Goal: Task Accomplishment & Management: Complete application form

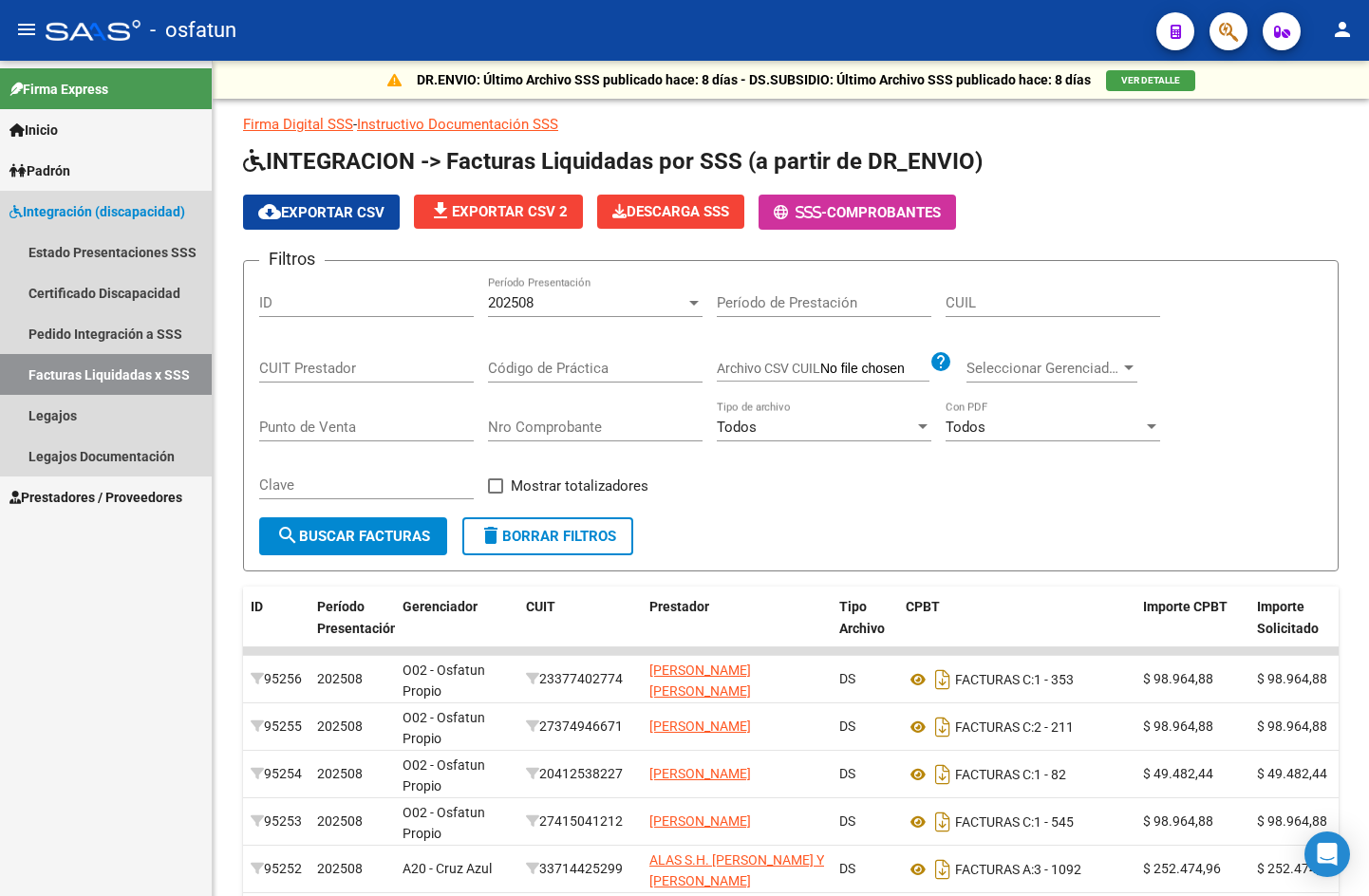
click at [93, 368] on link "Facturas Liquidadas x SSS" at bounding box center [105, 374] width 212 height 41
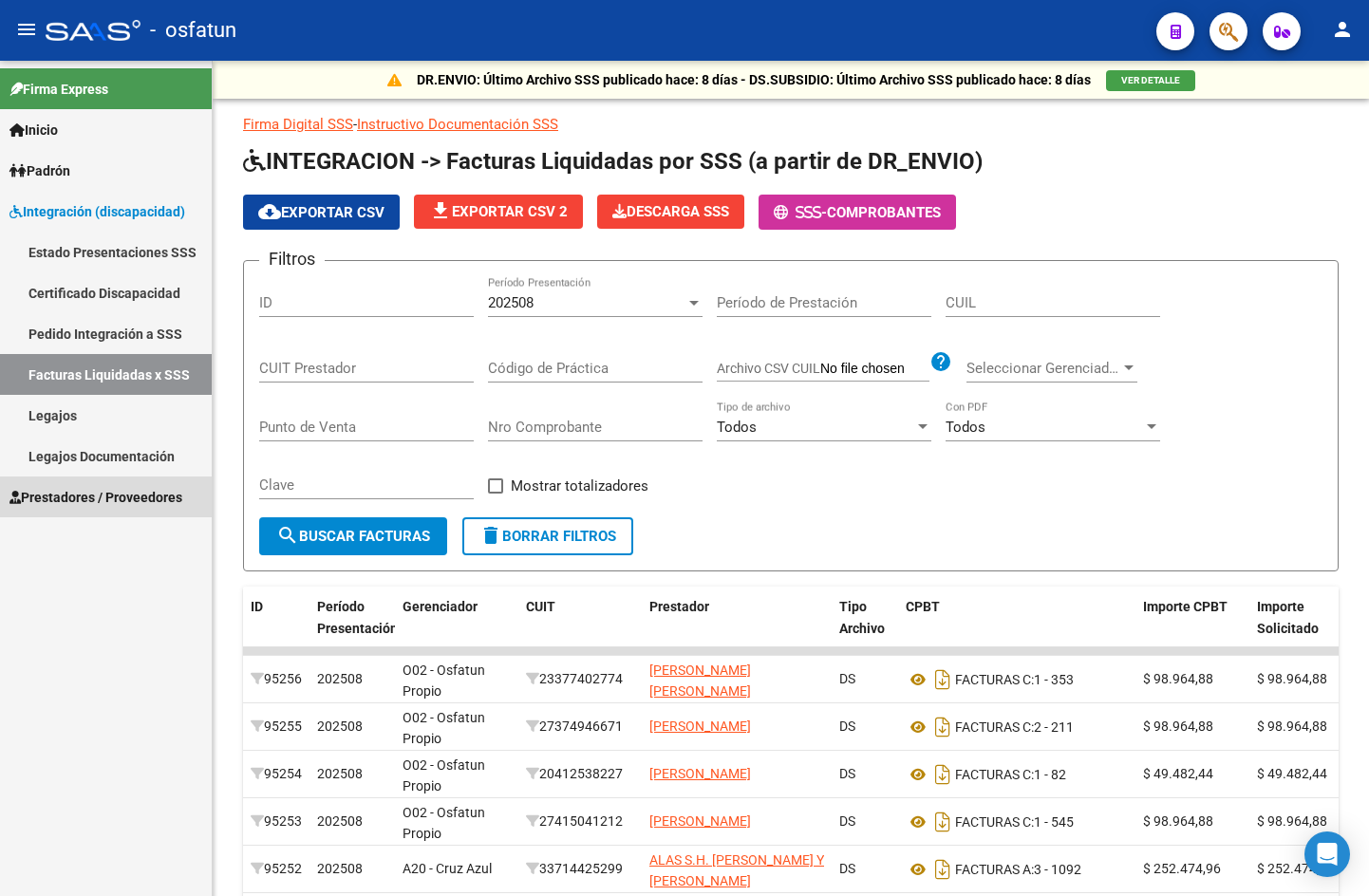
click at [88, 492] on span "Prestadores / Proveedores" at bounding box center [96, 498] width 173 height 21
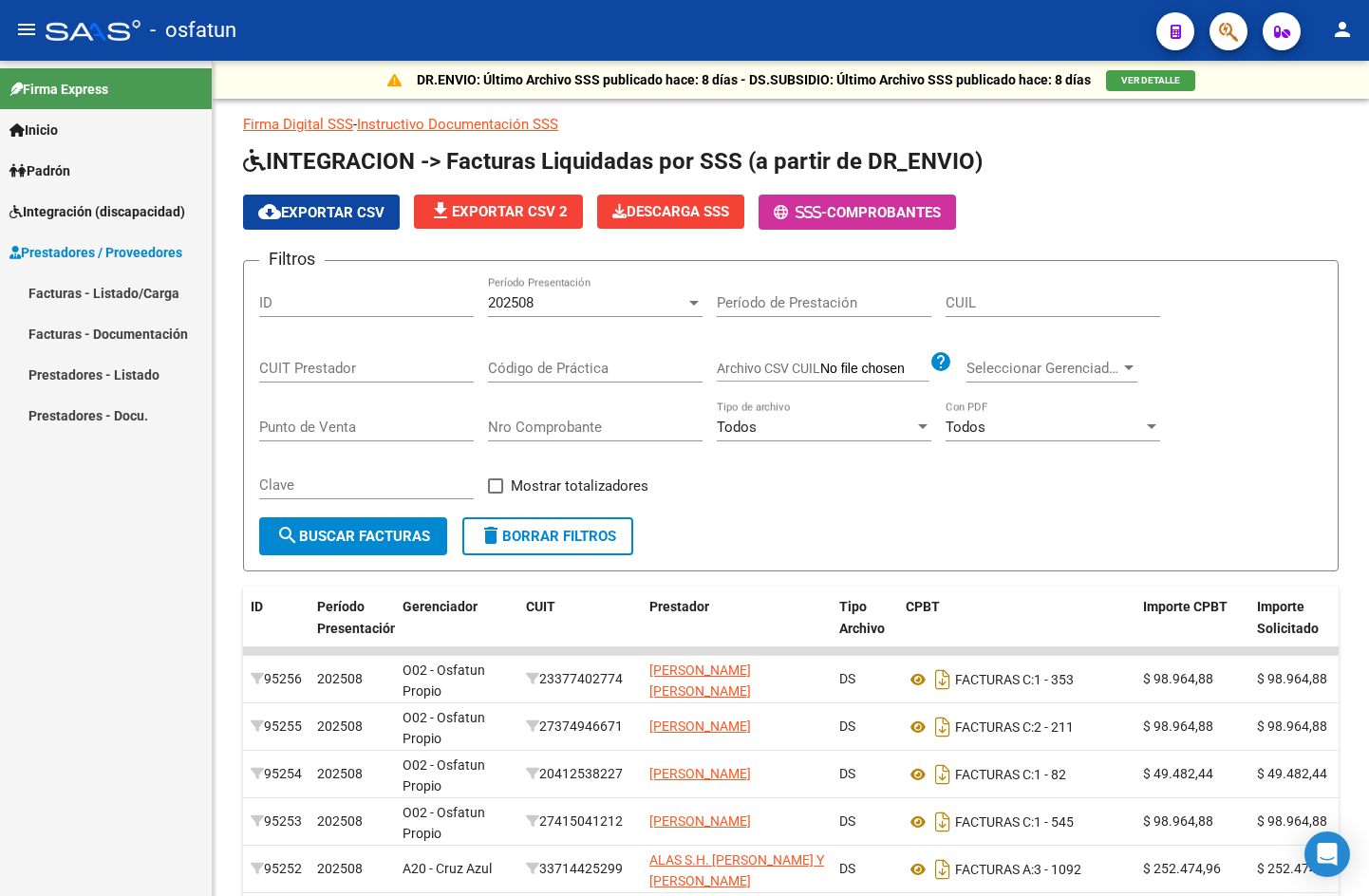
click at [53, 290] on link "Facturas - Listado/Carga" at bounding box center [105, 293] width 212 height 41
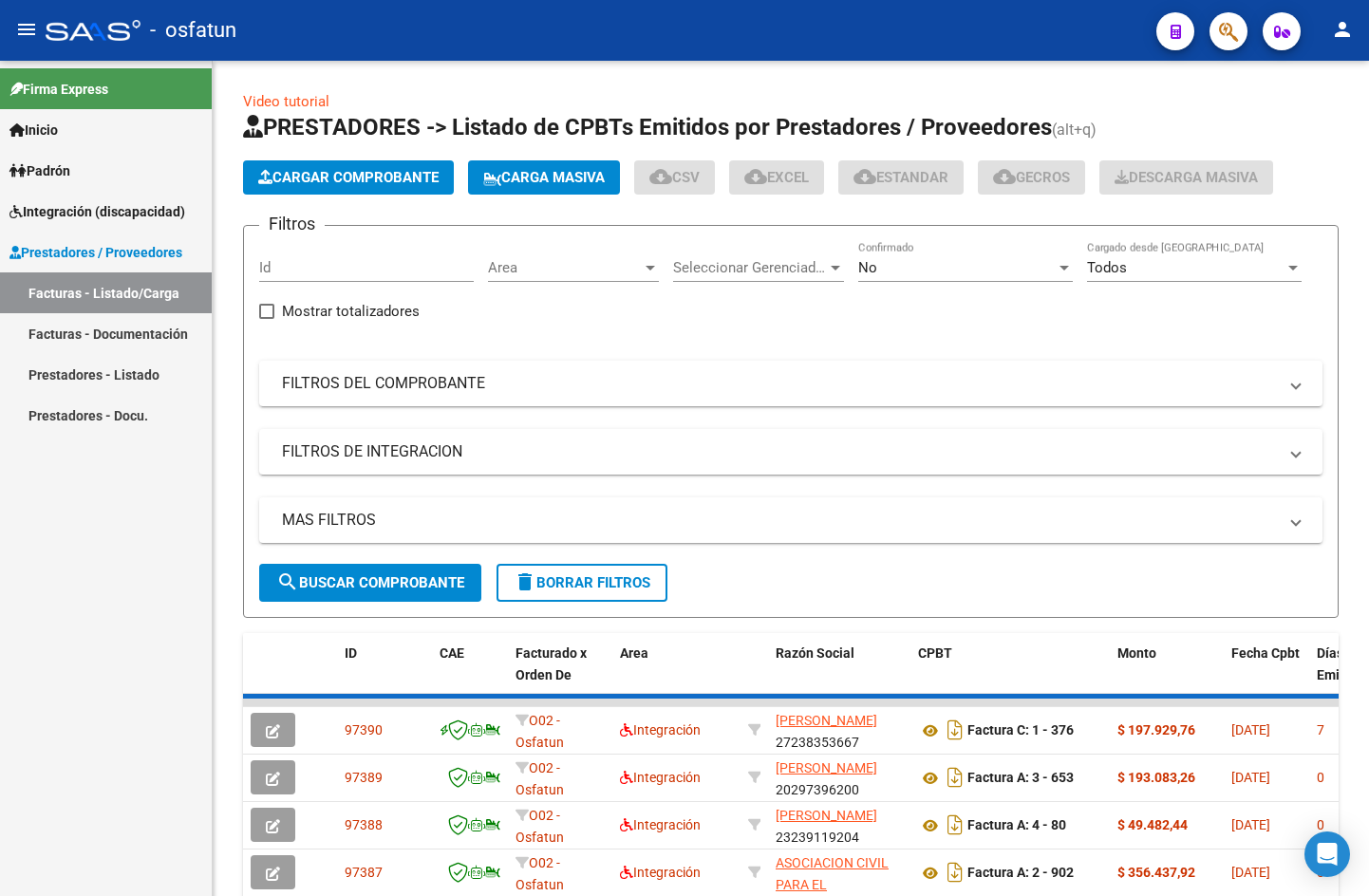
click at [347, 203] on app-list-header "PRESTADORES -> Listado de CPBTs Emitidos por Prestadores / Proveedores (alt+q) …" at bounding box center [790, 364] width 1095 height 506
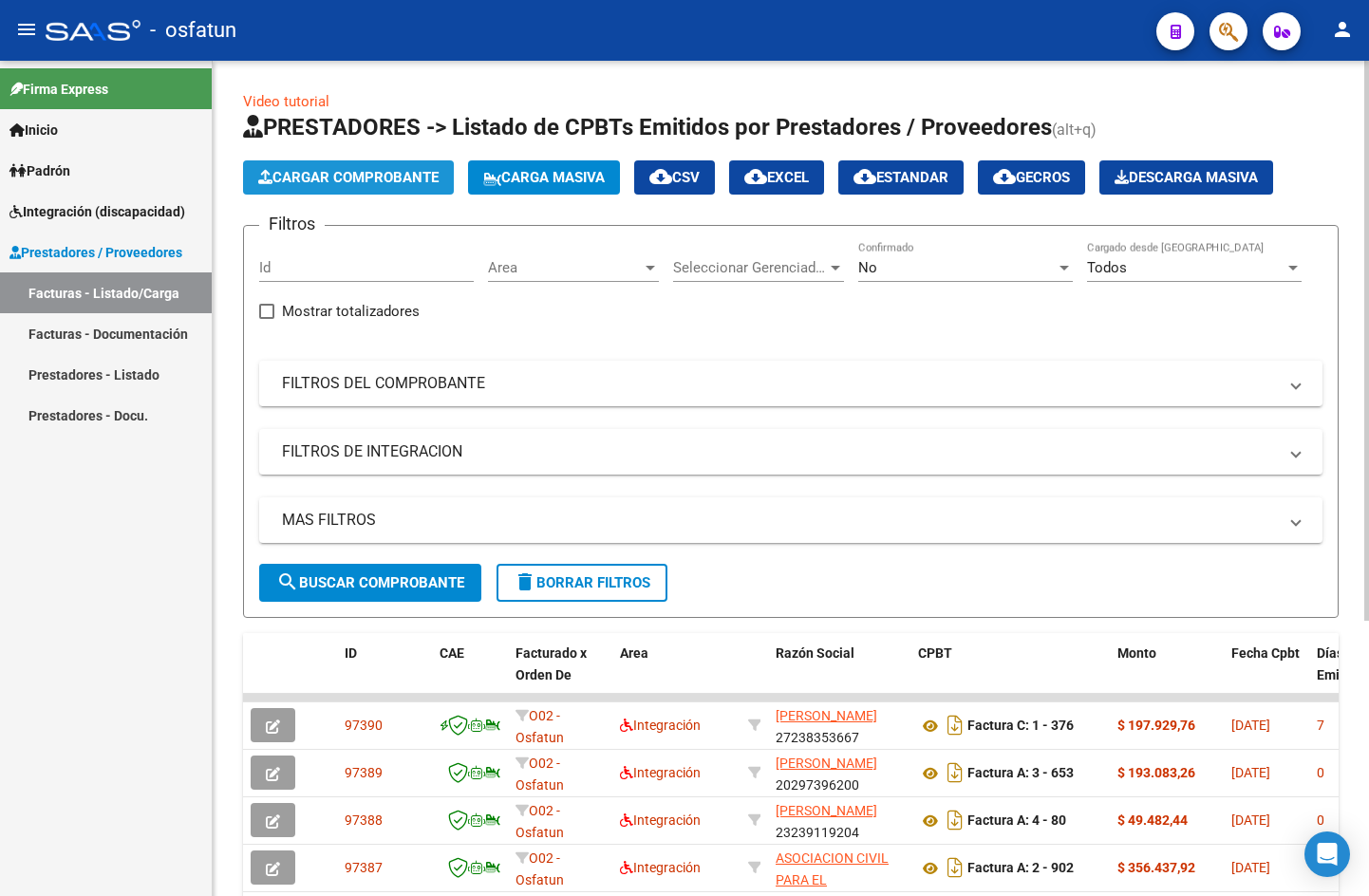
click at [363, 180] on span "Cargar Comprobante" at bounding box center [348, 178] width 181 height 17
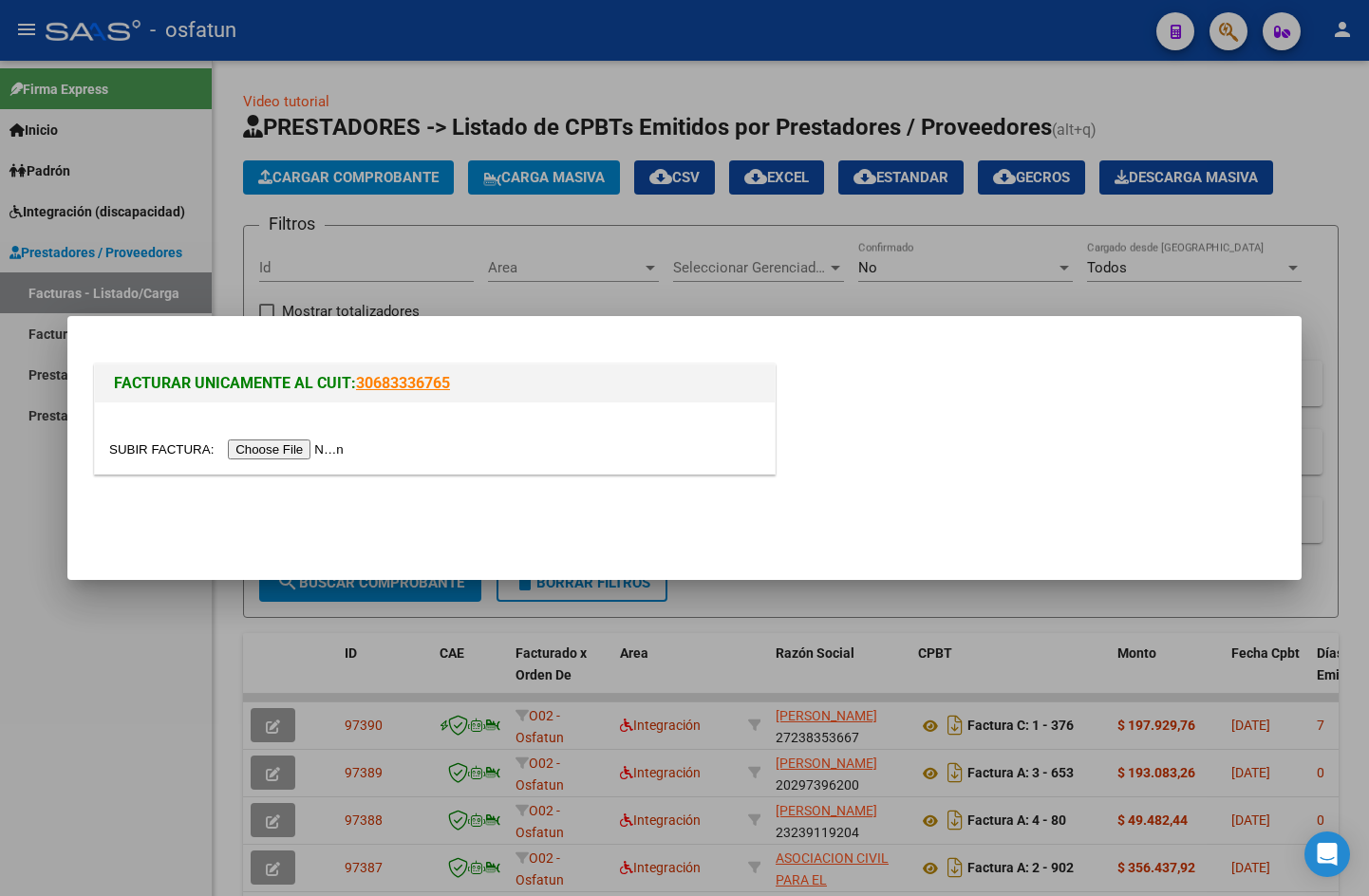
click at [336, 448] on input "file" at bounding box center [229, 449] width 240 height 20
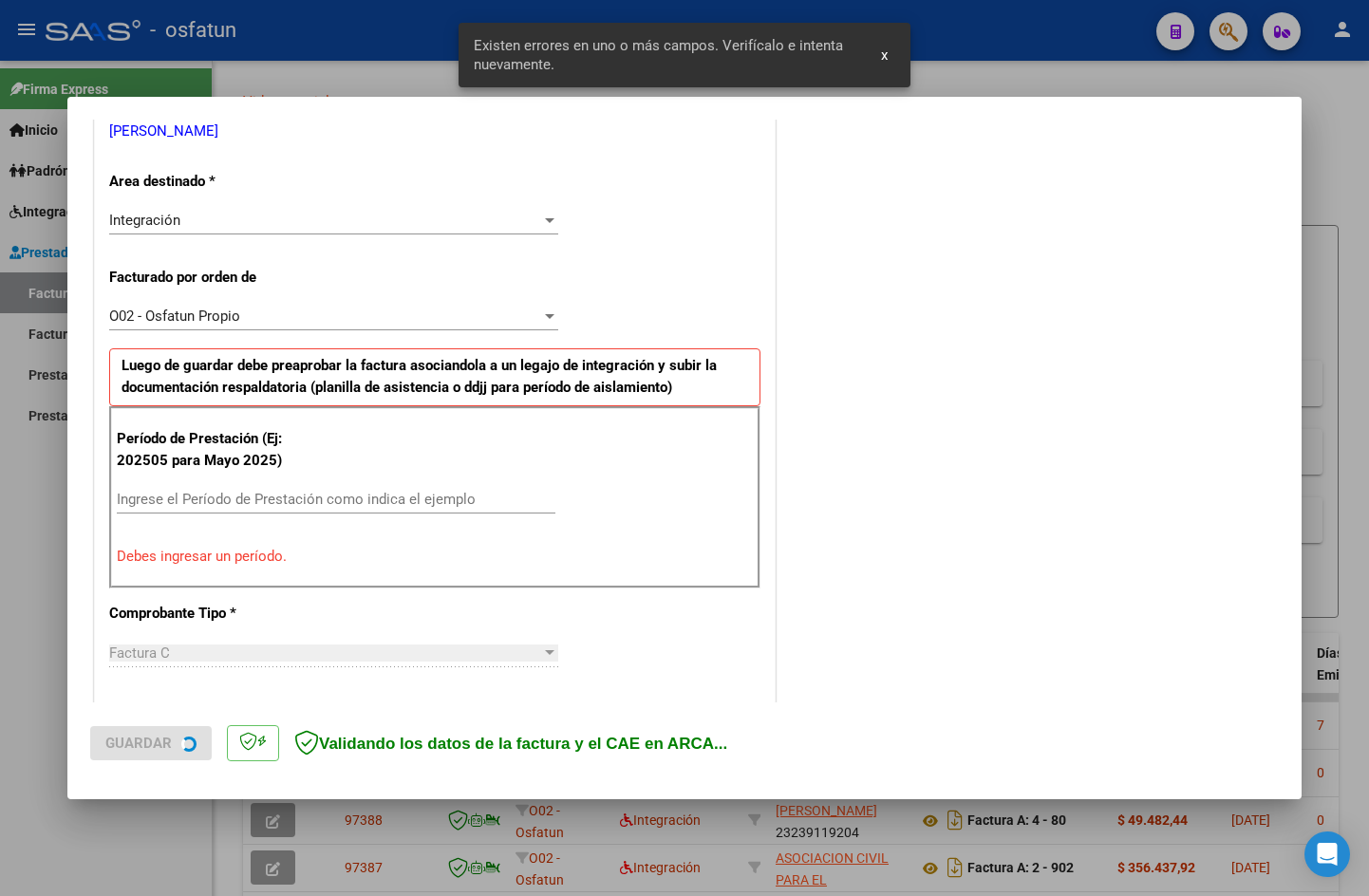
scroll to position [430, 0]
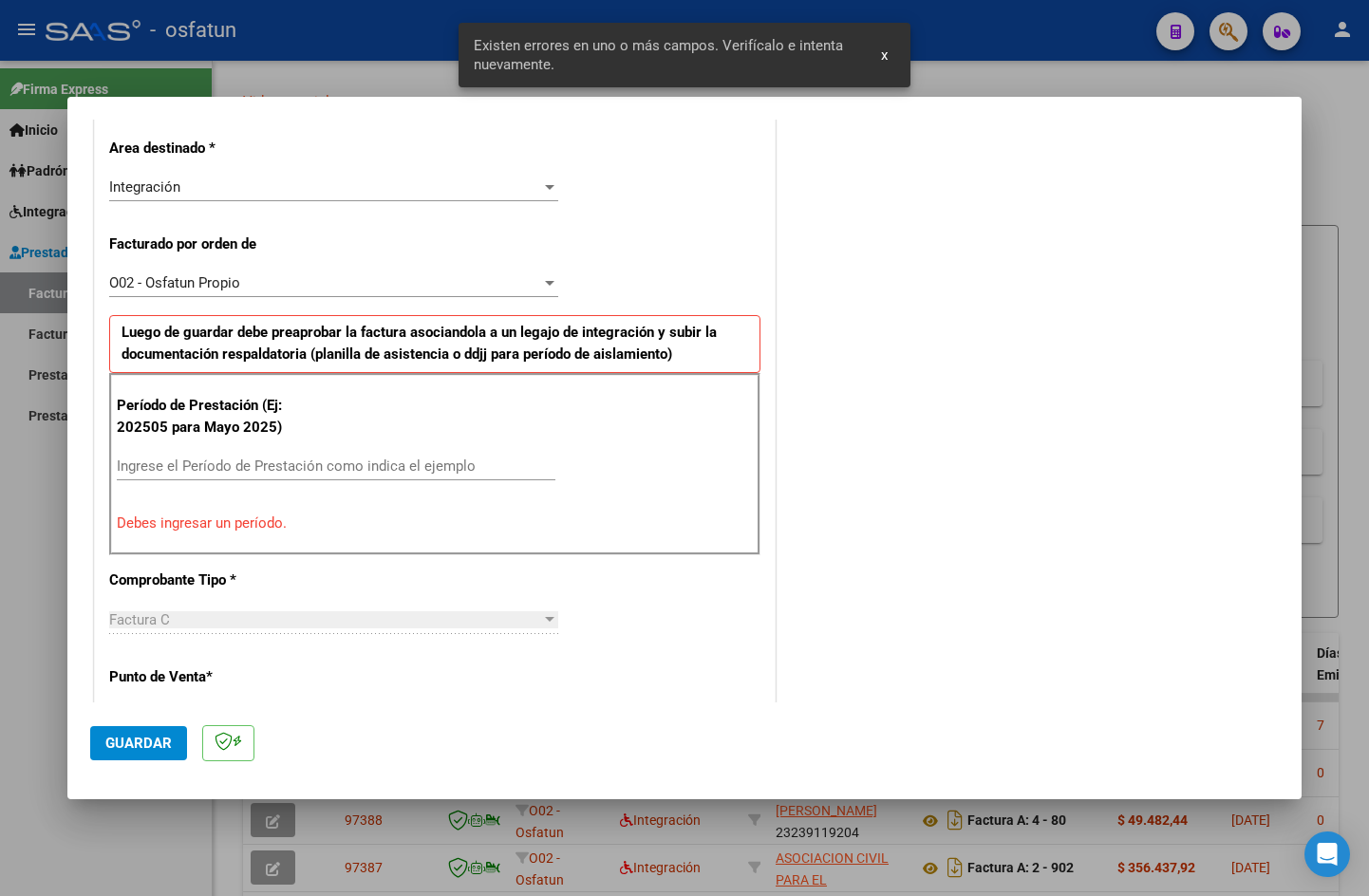
click at [238, 459] on input "Ingrese el Período de Prestación como indica el ejemplo" at bounding box center [336, 466] width 439 height 17
type input "0"
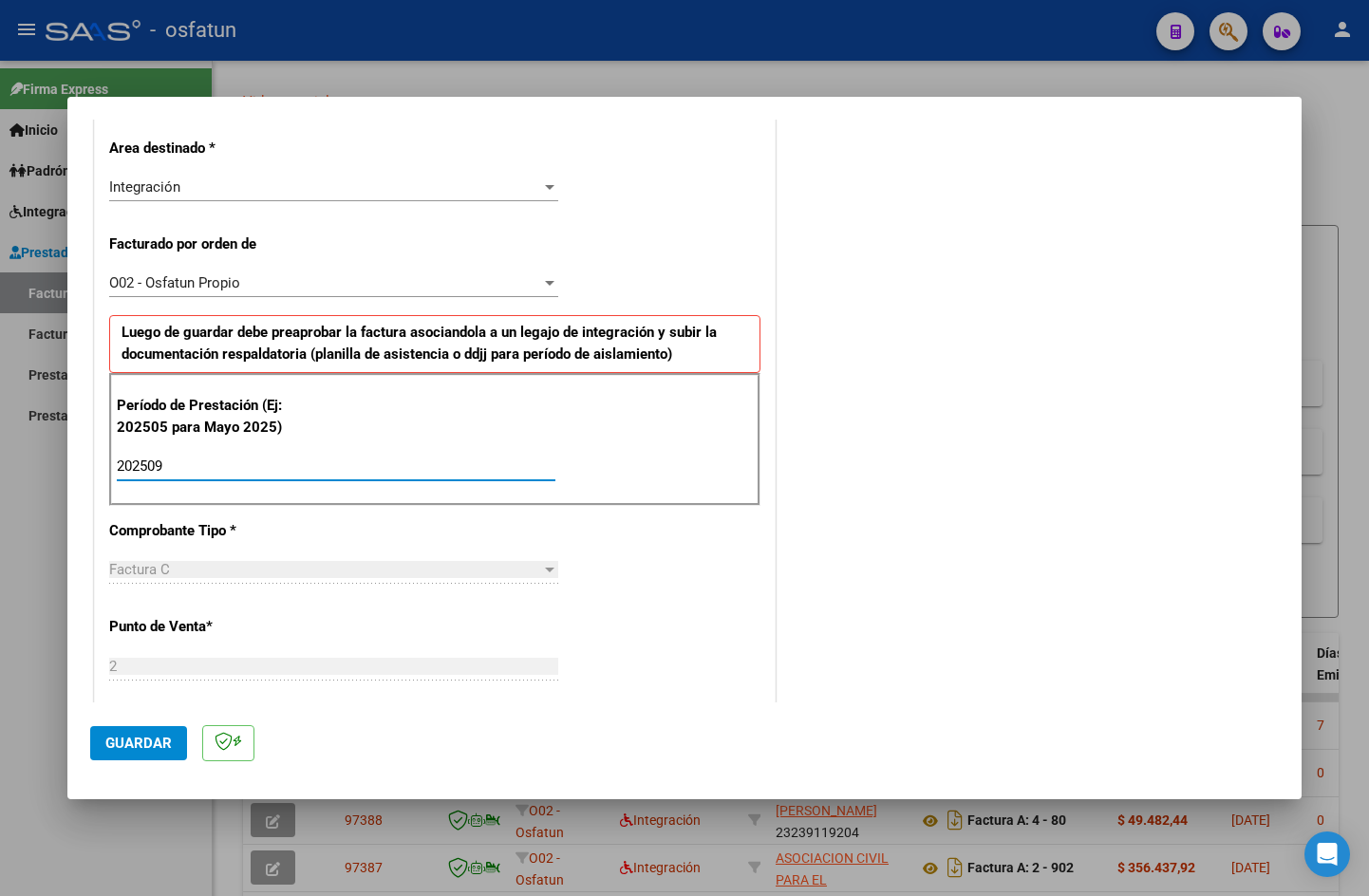
type input "202509"
click at [158, 754] on button "Guardar" at bounding box center [138, 742] width 97 height 34
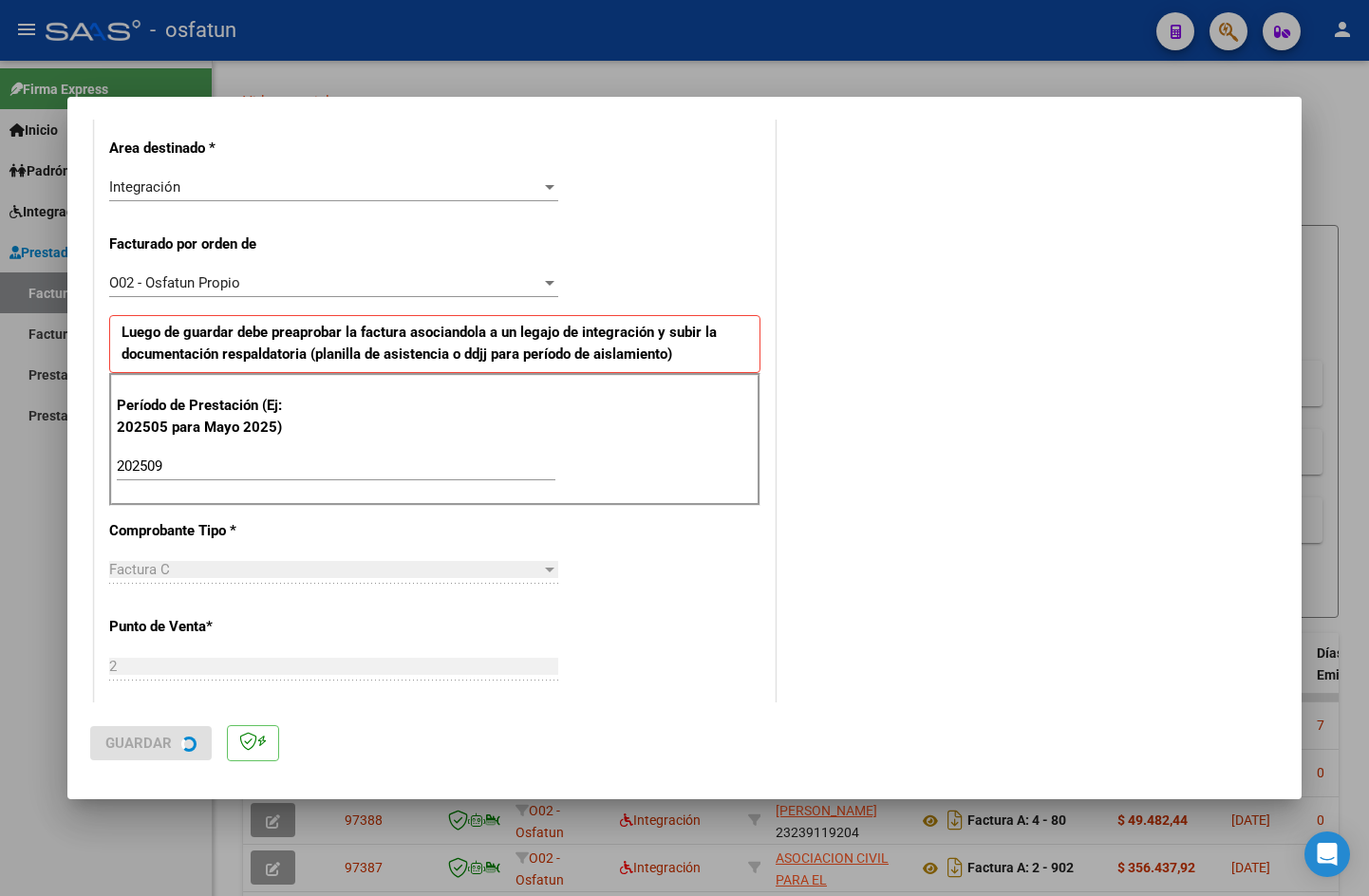
scroll to position [0, 0]
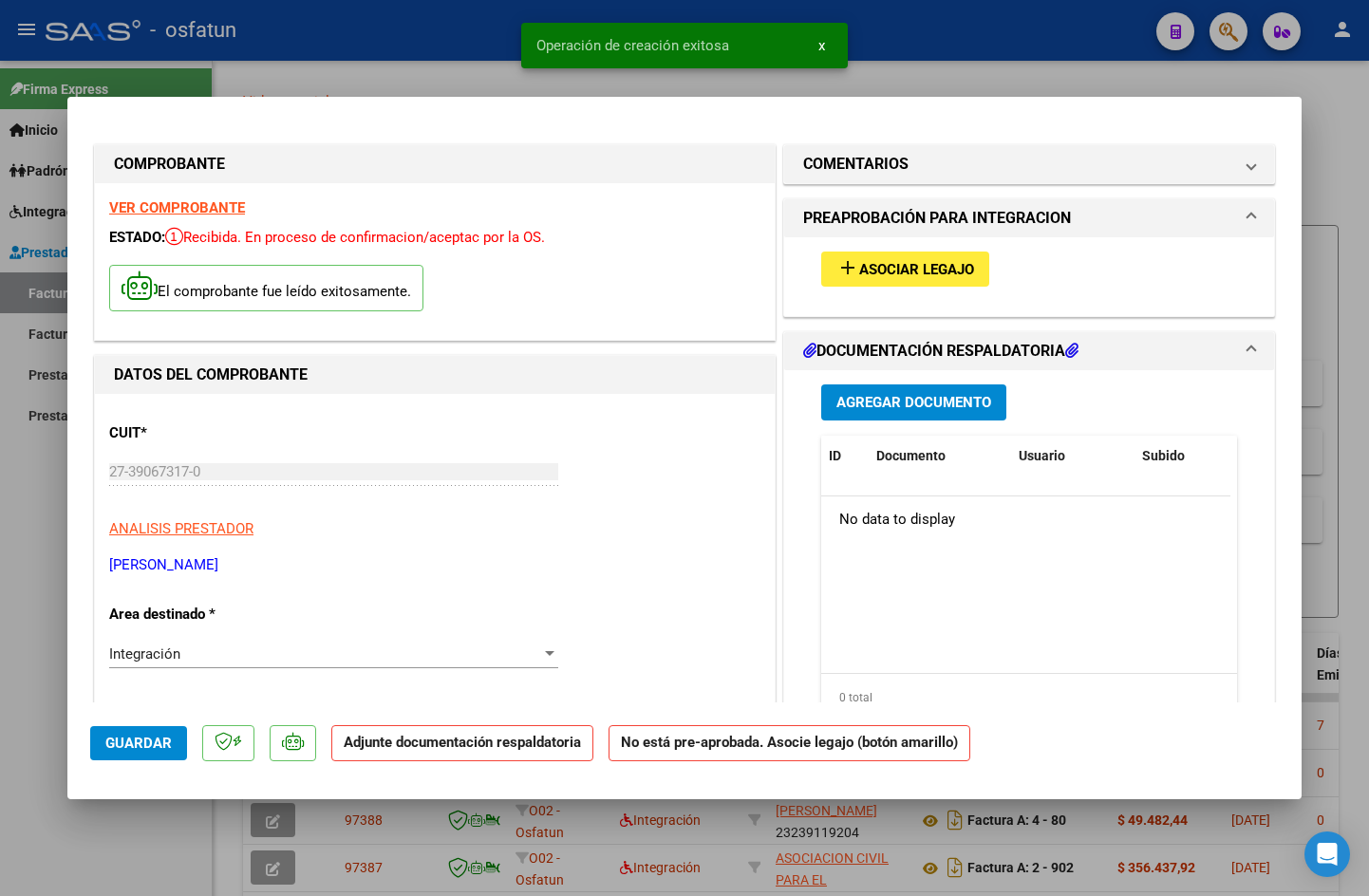
click at [859, 265] on span "Asociar Legajo" at bounding box center [917, 270] width 115 height 17
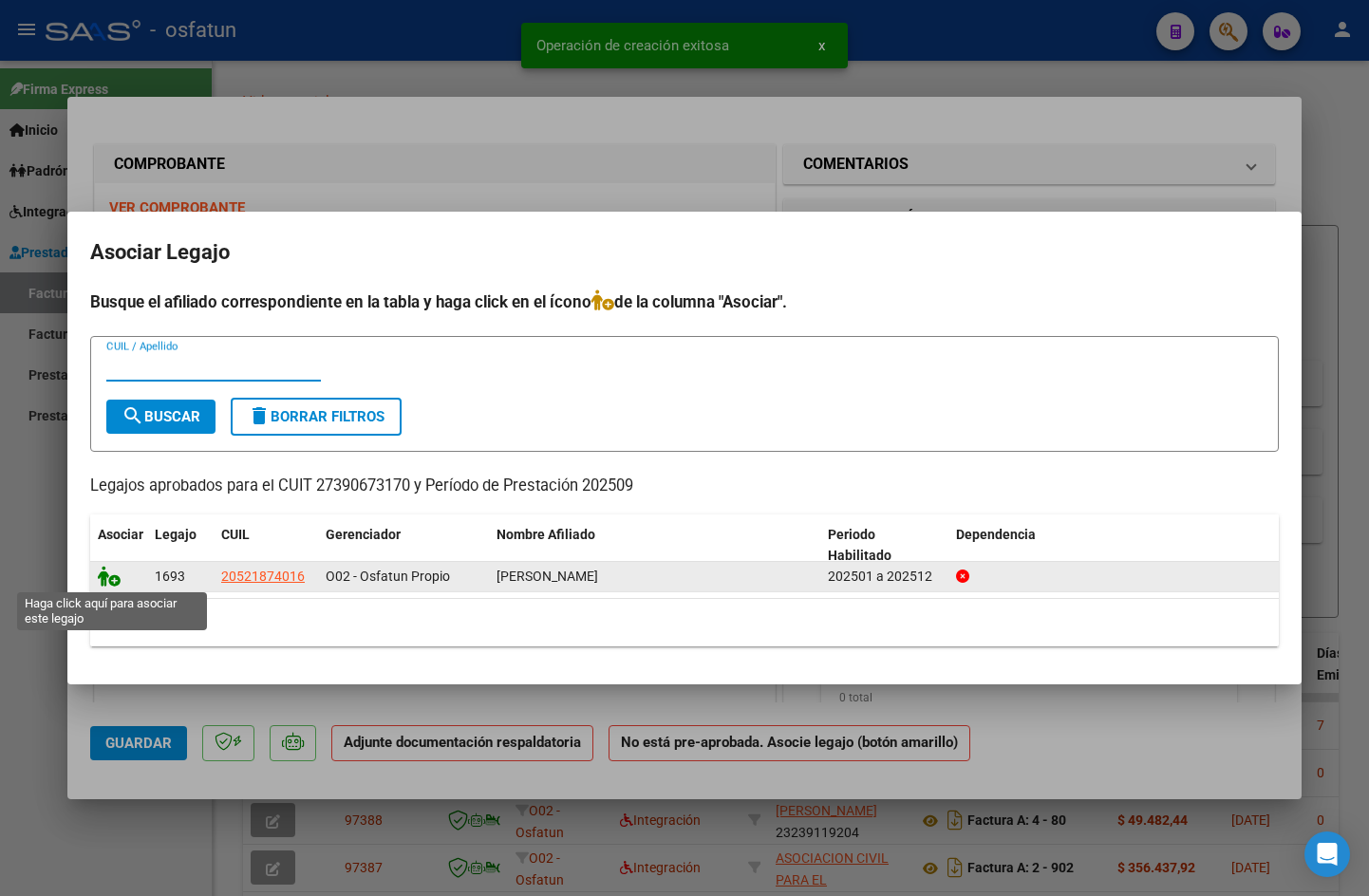
click at [118, 577] on icon at bounding box center [109, 576] width 23 height 21
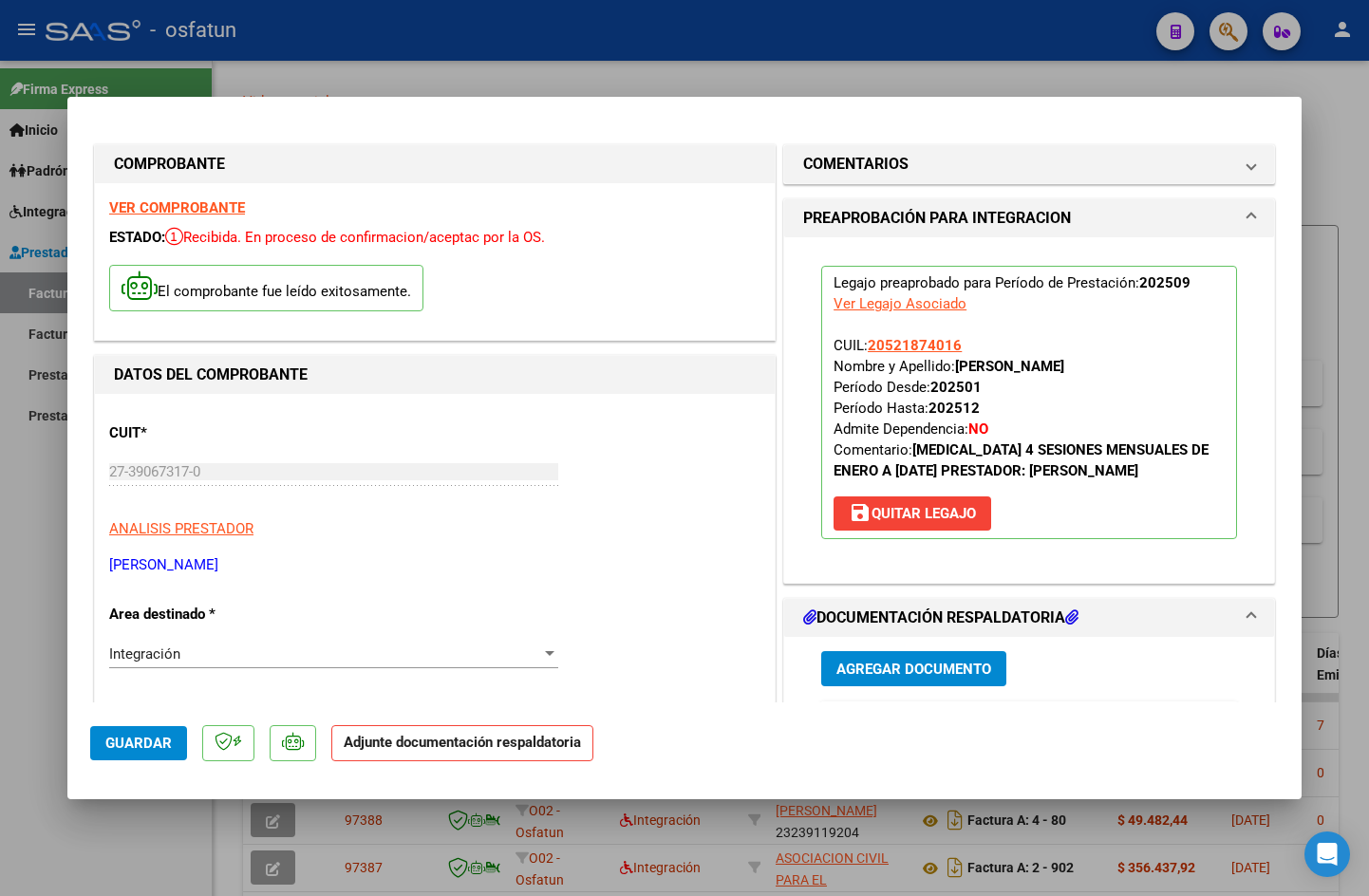
click at [836, 678] on span "Agregar Documento" at bounding box center [914, 669] width 155 height 17
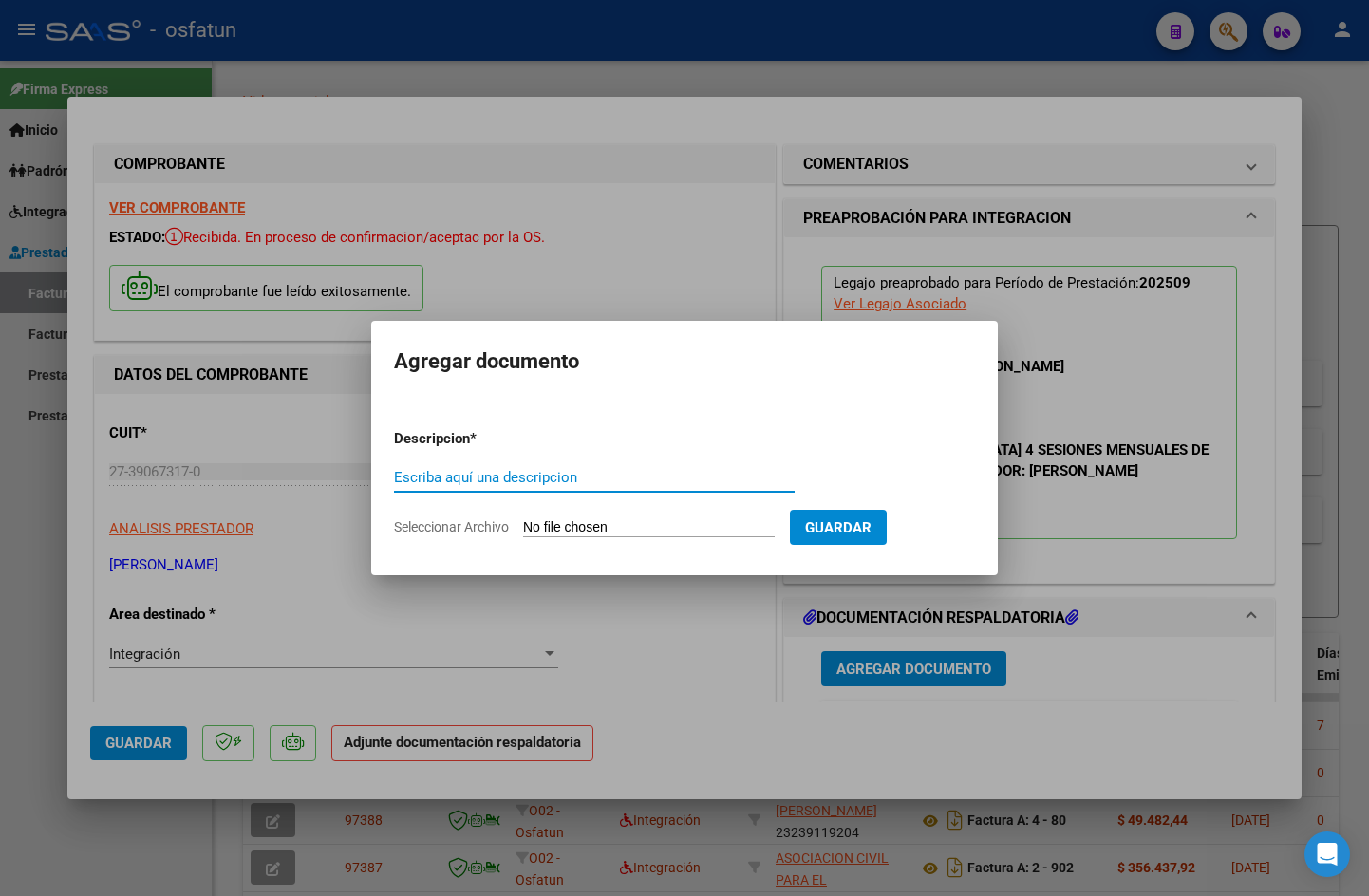
click at [514, 479] on input "Escriba aquí una descripcion" at bounding box center [595, 477] width 400 height 17
drag, startPoint x: 635, startPoint y: 496, endPoint x: 608, endPoint y: 483, distance: 30.0
click at [635, 495] on div "Escriba aquí una descripcion" at bounding box center [595, 486] width 400 height 46
click at [565, 462] on form "Descripcion * Escriba aquí una descripcion Seleccionar Archivo Guardar" at bounding box center [684, 482] width 581 height 138
click at [567, 475] on input "Escriba aquí una descripcion" at bounding box center [595, 477] width 400 height 17
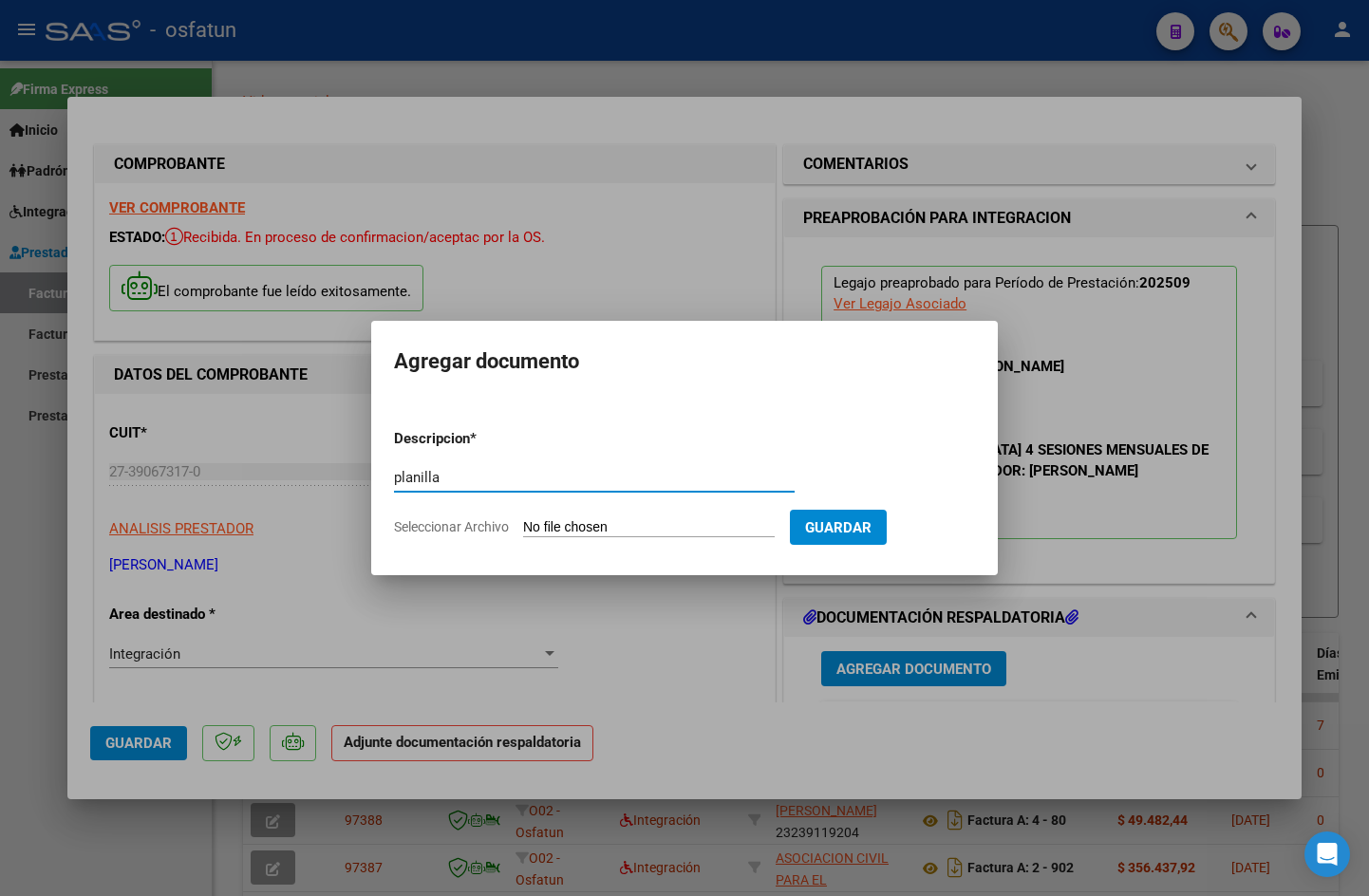
type input "planilla"
click at [774, 530] on input "Seleccionar Archivo" at bounding box center [649, 528] width 251 height 18
type input "C:\fakepath\[PERSON_NAME].pdf"
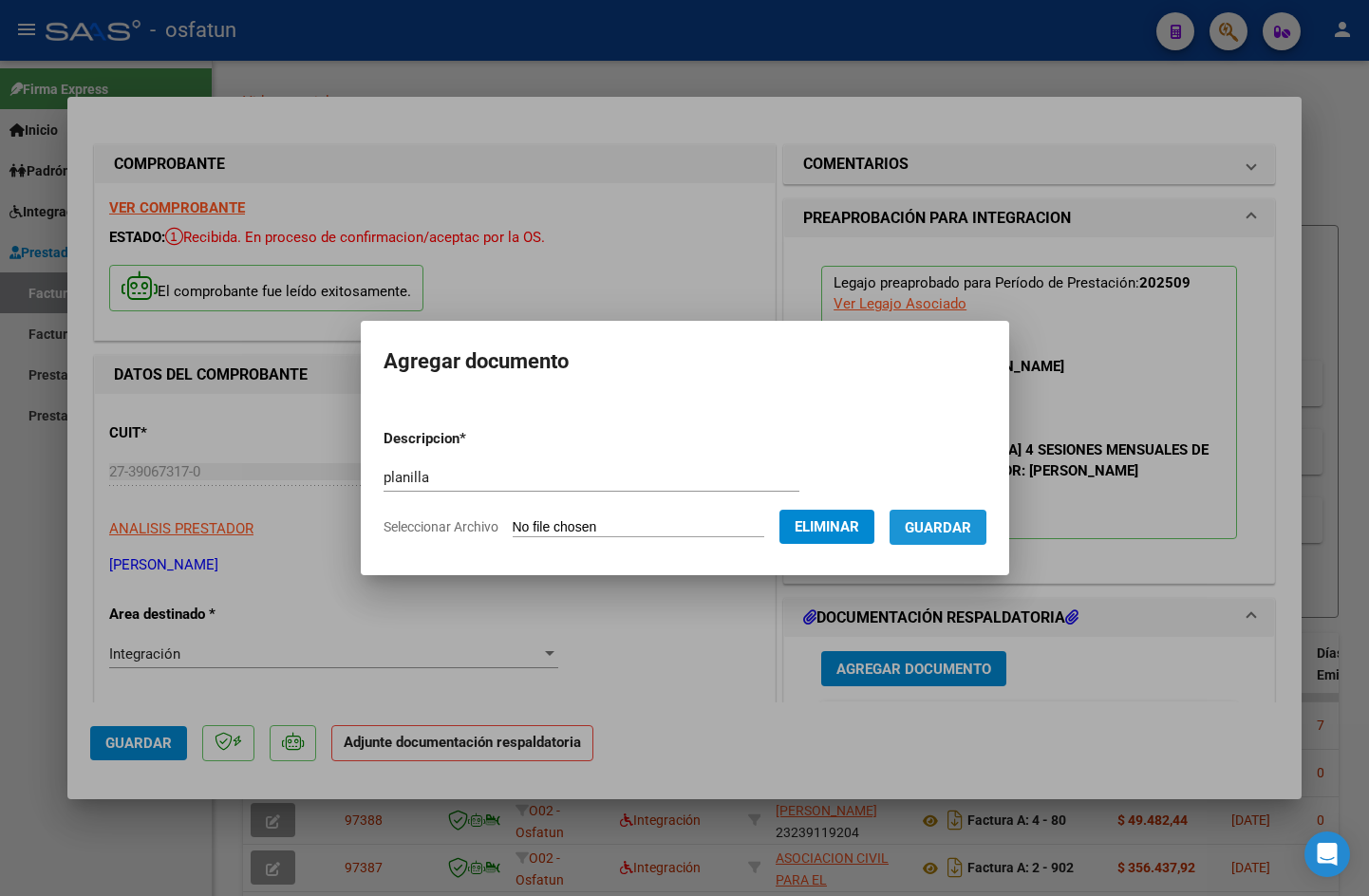
click at [917, 529] on button "Guardar" at bounding box center [938, 527] width 97 height 35
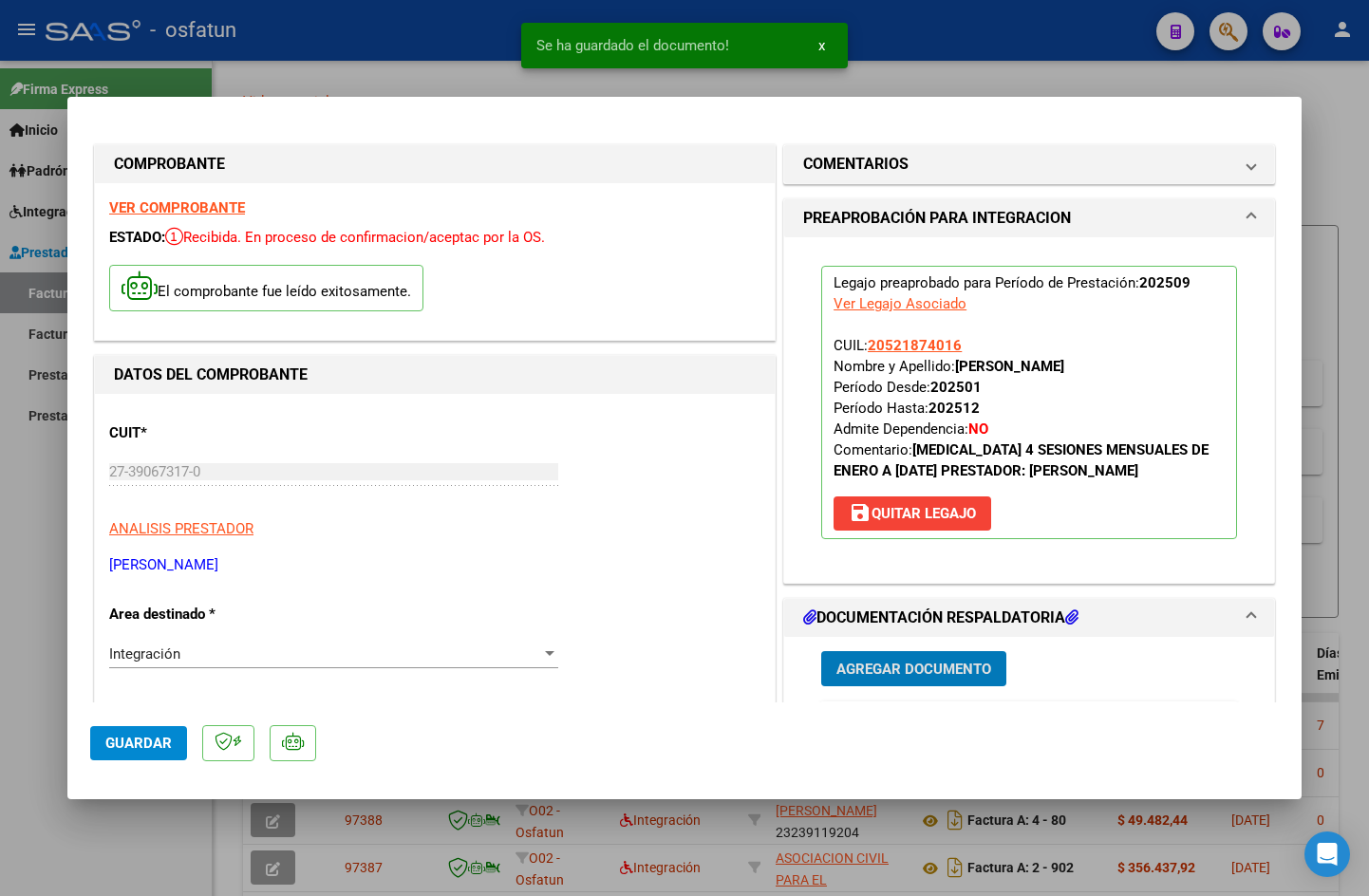
scroll to position [6, 0]
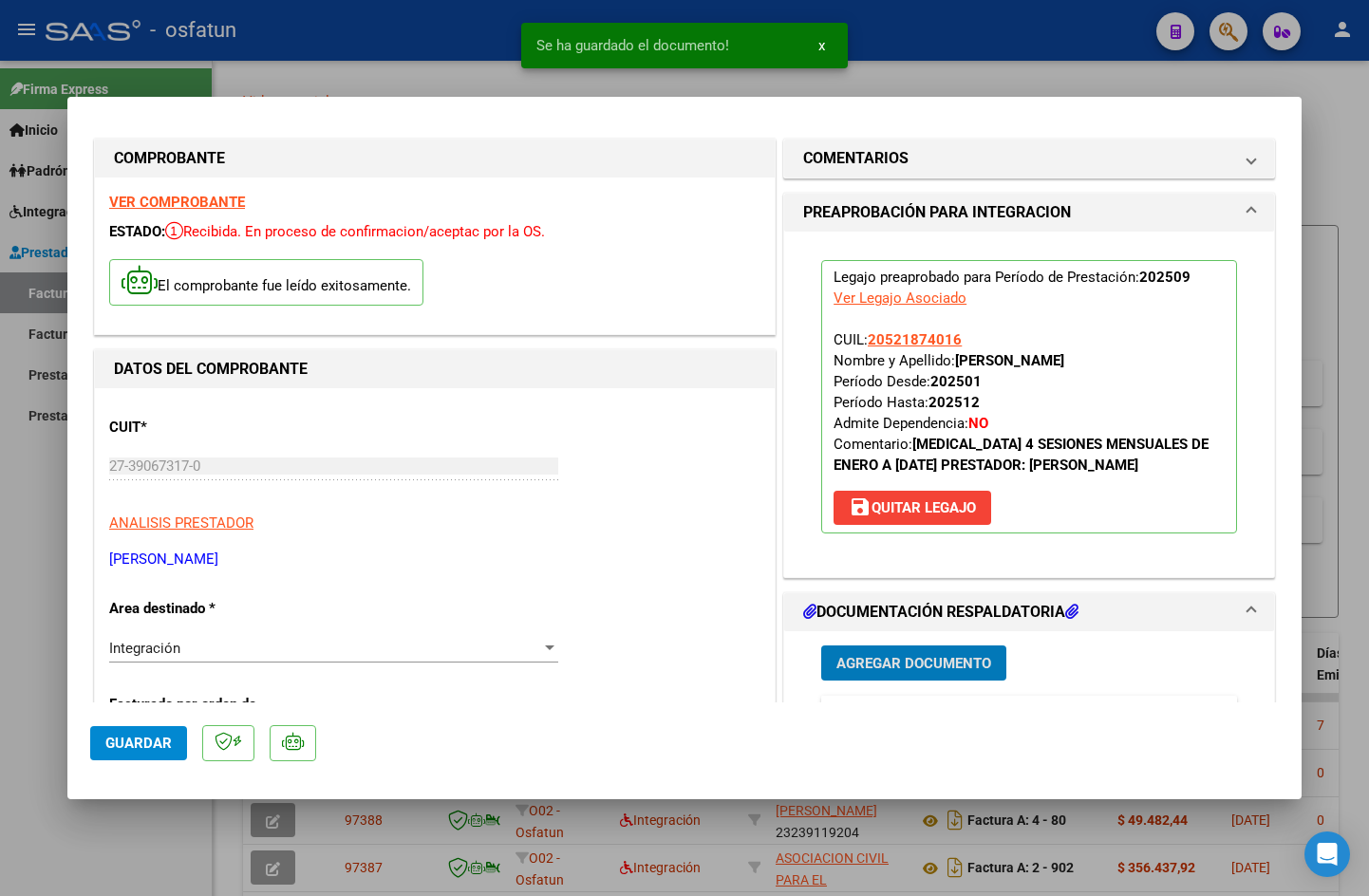
click at [94, 732] on button "Guardar" at bounding box center [138, 742] width 97 height 34
